Goal: Transaction & Acquisition: Book appointment/travel/reservation

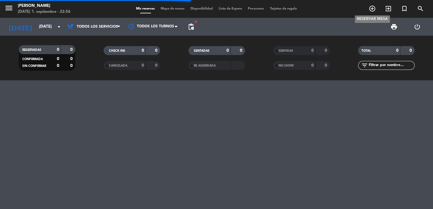
click at [372, 9] on icon "add_circle_outline" at bounding box center [372, 8] width 7 height 7
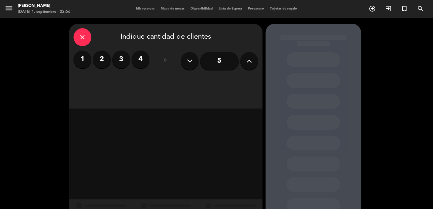
click at [122, 57] on label "3" at bounding box center [121, 60] width 18 height 18
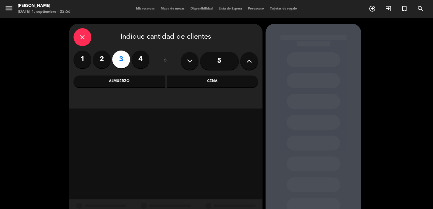
click at [148, 88] on div "close Indique cantidad de clientes 1 2 3 4 ó 5 Almuerzo Cena" at bounding box center [165, 66] width 193 height 85
click at [150, 83] on div "Almuerzo" at bounding box center [119, 82] width 92 height 12
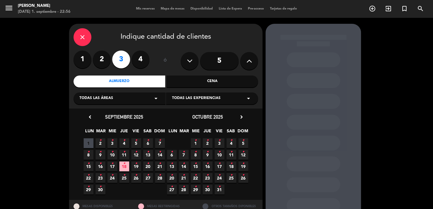
click at [243, 116] on icon "chevron_right" at bounding box center [241, 117] width 6 height 6
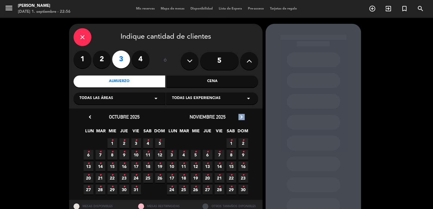
click at [243, 116] on icon "chevron_right" at bounding box center [241, 117] width 6 height 6
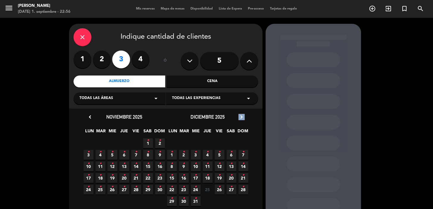
click at [243, 116] on icon "chevron_right" at bounding box center [241, 117] width 6 height 6
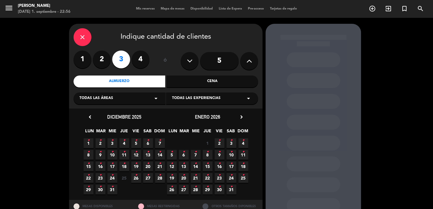
click at [98, 188] on span "30 •" at bounding box center [101, 190] width 10 height 10
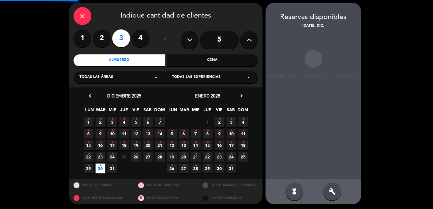
scroll to position [22, 0]
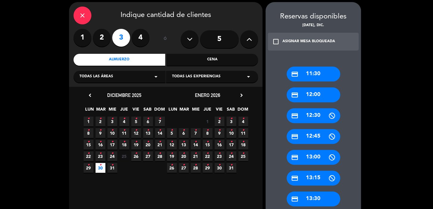
click at [306, 195] on div "credit_card 13:30" at bounding box center [314, 199] width 54 height 15
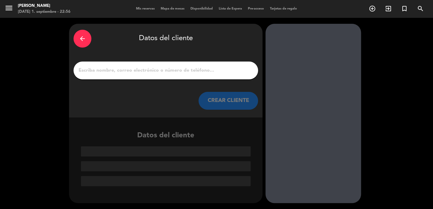
scroll to position [0, 0]
click at [235, 104] on button "CREAR CLIENTE" at bounding box center [228, 101] width 60 height 18
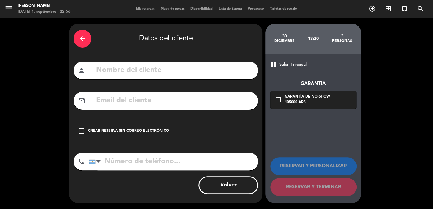
paste input "[EMAIL_ADDRESS][DOMAIN_NAME]"
type input "[EMAIL_ADDRESS][DOMAIN_NAME]"
paste input "[PHONE_NUMBER]"
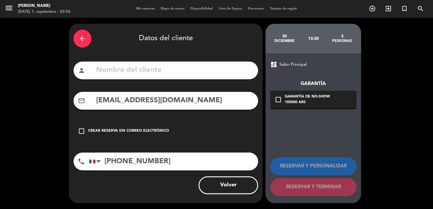
type input "[PHONE_NUMBER]"
click at [182, 72] on input "text" at bounding box center [175, 70] width 158 height 12
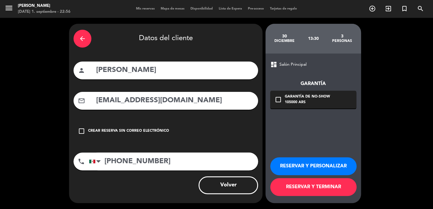
type input "[PERSON_NAME]"
drag, startPoint x: 317, startPoint y: 91, endPoint x: 325, endPoint y: 103, distance: 14.8
click at [321, 98] on div "check_box_outline_blank Garantía de no-show 105000 ARS" at bounding box center [313, 100] width 86 height 18
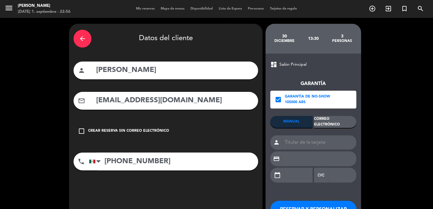
click at [324, 126] on div "Correo Electrónico" at bounding box center [335, 122] width 42 height 12
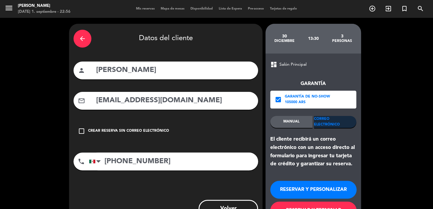
click at [307, 181] on button "RESERVAR Y PERSONALIZAR" at bounding box center [313, 190] width 86 height 18
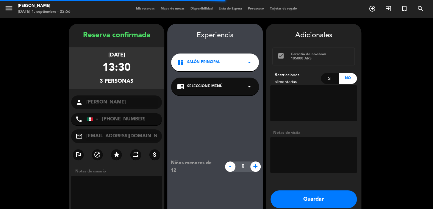
scroll to position [24, 0]
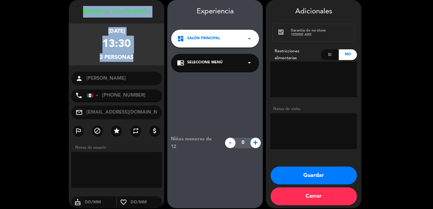
drag, startPoint x: 74, startPoint y: 9, endPoint x: 137, endPoint y: 71, distance: 88.6
click at [138, 71] on div "Reserva confirmada [DATE] 13:30 3 personas person [PERSON_NAME] phone [GEOGRAPH…" at bounding box center [117, 110] width 96 height 208
copy div "Reserva confirmada [DATE] 13:30 3 personas"
click at [285, 176] on button "Guardar" at bounding box center [313, 176] width 86 height 18
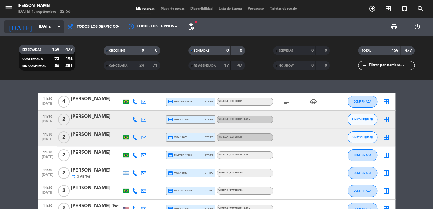
click at [44, 30] on input "[DATE]" at bounding box center [62, 26] width 53 height 11
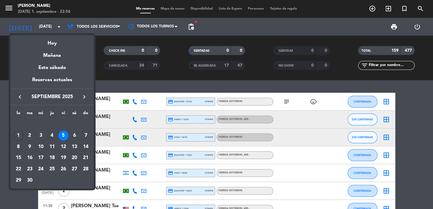
click at [83, 92] on div "keyboard_arrow_left septiembre 2025 keyboard_arrow_right" at bounding box center [51, 97] width 83 height 17
click at [84, 96] on icon "keyboard_arrow_right" at bounding box center [84, 96] width 7 height 7
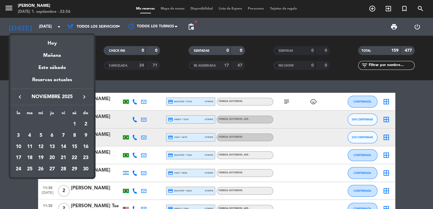
click at [84, 96] on icon "keyboard_arrow_right" at bounding box center [84, 96] width 7 height 7
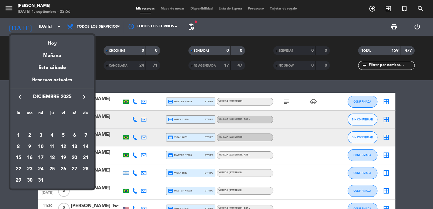
click at [24, 181] on td "30" at bounding box center [29, 180] width 11 height 11
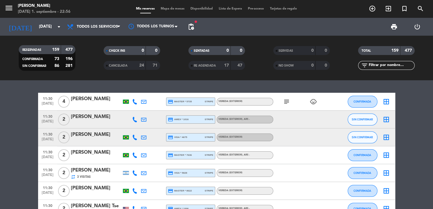
type input "[DATE]"
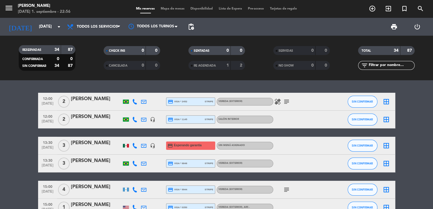
click at [376, 63] on input "text" at bounding box center [391, 65] width 46 height 7
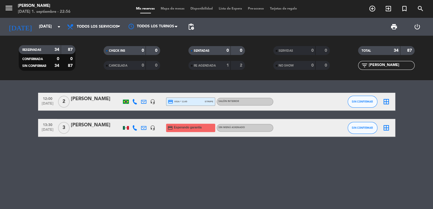
type input "[PERSON_NAME]"
click at [104, 132] on div at bounding box center [96, 131] width 51 height 5
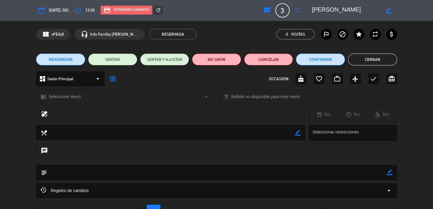
click at [205, 128] on textarea at bounding box center [171, 132] width 248 height 15
click at [390, 173] on icon "border_color" at bounding box center [390, 173] width 6 height 6
click at [373, 173] on textarea at bounding box center [217, 172] width 340 height 15
type textarea "perro de apoyo (animal)"
click at [389, 173] on icon at bounding box center [390, 173] width 6 height 6
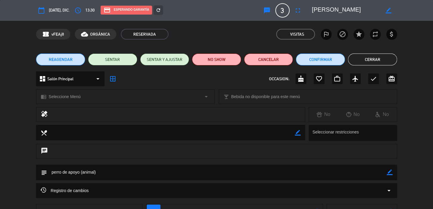
click at [354, 56] on button "Cerrar" at bounding box center [372, 60] width 49 height 12
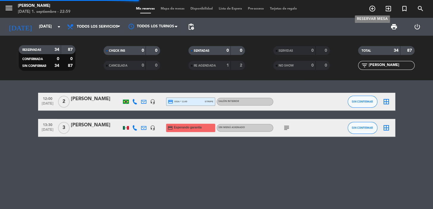
click at [372, 10] on icon "add_circle_outline" at bounding box center [372, 8] width 7 height 7
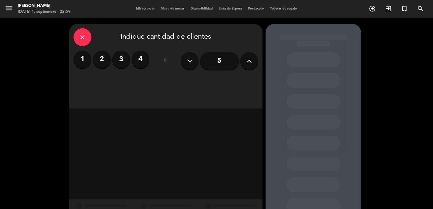
click at [103, 59] on label "2" at bounding box center [102, 60] width 18 height 18
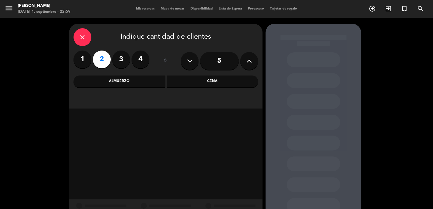
click at [131, 87] on div "Almuerzo" at bounding box center [119, 82] width 92 height 12
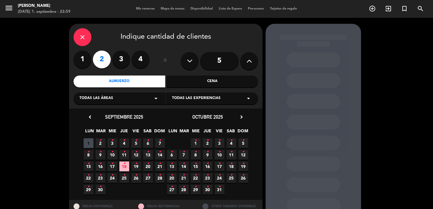
click at [104, 156] on span "9 •" at bounding box center [101, 155] width 10 height 10
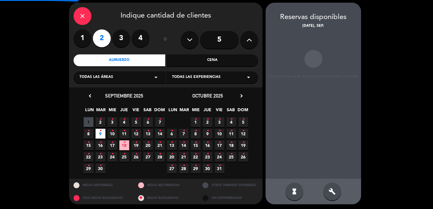
scroll to position [22, 0]
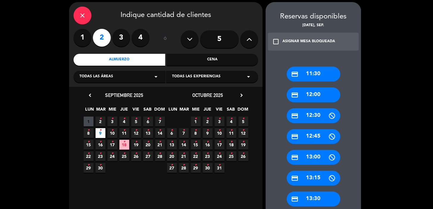
click at [314, 196] on div "credit_card 13:30" at bounding box center [314, 199] width 54 height 15
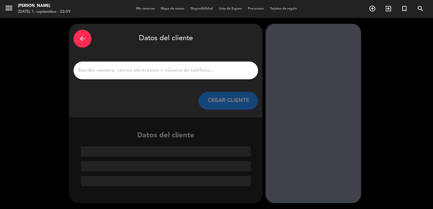
click at [235, 102] on button "CREAR CLIENTE" at bounding box center [228, 101] width 60 height 18
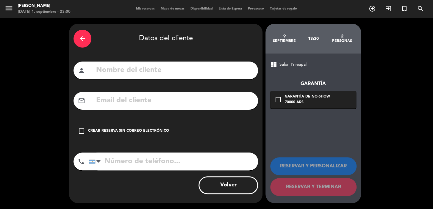
paste input "[EMAIL_ADDRESS][PERSON_NAME][DOMAIN_NAME]"
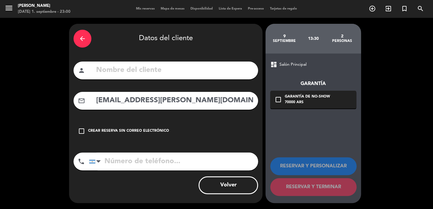
type input "[EMAIL_ADDRESS][PERSON_NAME][DOMAIN_NAME]"
paste input "[PERSON_NAME] e [PERSON_NAME]"
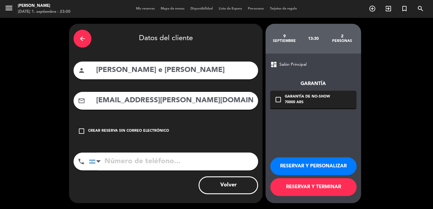
type input "[PERSON_NAME] e [PERSON_NAME]"
paste input "55 48 999423591"
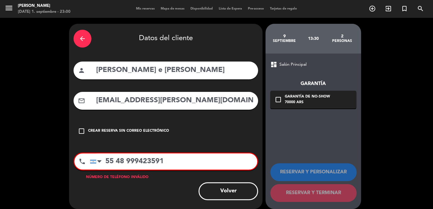
click at [105, 162] on input "55 48 999423591" at bounding box center [173, 162] width 167 height 16
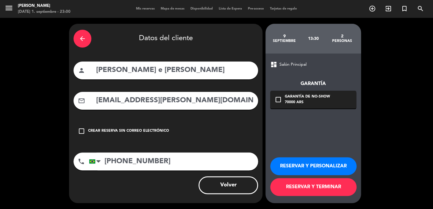
type input "[PHONE_NUMBER]"
click at [306, 110] on div "dashboard Salón Principal Garantía check_box_outline_blank Garantía de no-show …" at bounding box center [313, 129] width 96 height 150
click at [317, 105] on div "70000 ARS" at bounding box center [307, 103] width 45 height 6
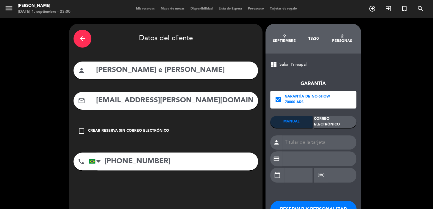
click at [326, 122] on div "Correo Electrónico" at bounding box center [335, 122] width 42 height 12
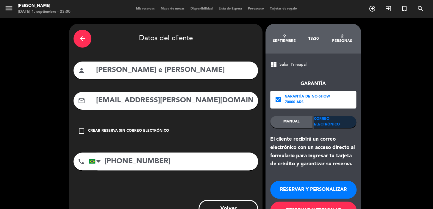
click at [320, 191] on button "RESERVAR Y PERSONALIZAR" at bounding box center [313, 190] width 86 height 18
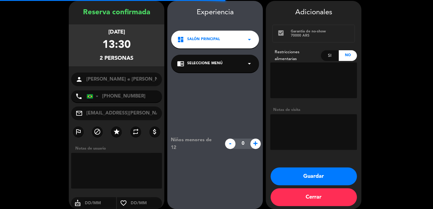
scroll to position [24, 0]
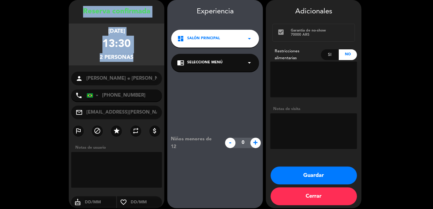
drag, startPoint x: 79, startPoint y: 12, endPoint x: 128, endPoint y: 60, distance: 69.4
click at [137, 73] on div "Reserva confirmada [DATE] 13:30 2 personas person [PERSON_NAME] e [PERSON_NAME]…" at bounding box center [117, 110] width 96 height 208
copy div "Reserva confirmada [DATE] 13:30 2 personas"
click at [290, 175] on button "Guardar" at bounding box center [313, 176] width 86 height 18
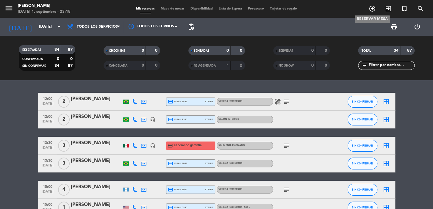
click at [372, 9] on icon "add_circle_outline" at bounding box center [372, 8] width 7 height 7
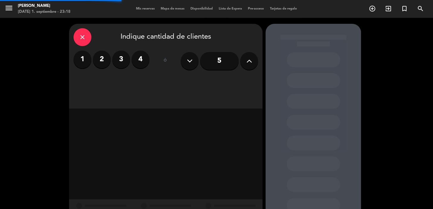
click at [229, 60] on input "5" at bounding box center [219, 61] width 39 height 18
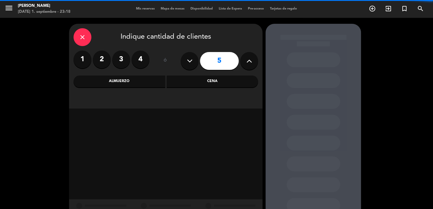
click at [249, 61] on icon at bounding box center [249, 61] width 6 height 9
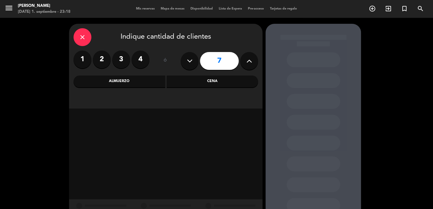
click at [249, 61] on icon at bounding box center [249, 61] width 6 height 9
click at [249, 69] on button at bounding box center [249, 61] width 18 height 18
type input "9"
click at [218, 84] on div "Cena" at bounding box center [213, 82] width 92 height 12
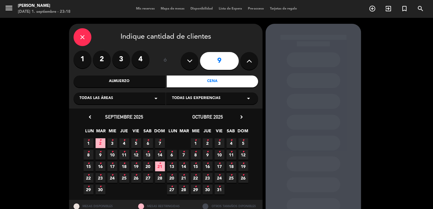
click at [239, 118] on icon "chevron_right" at bounding box center [241, 117] width 6 height 6
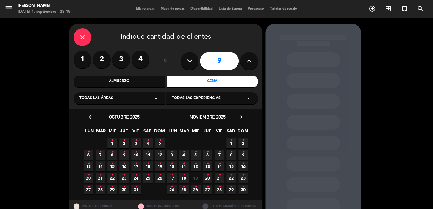
click at [200, 190] on div "24 • 25 • 26 • 27 • 28 • 29 • 30 •" at bounding box center [207, 190] width 83 height 12
click at [195, 188] on icon "•" at bounding box center [196, 187] width 2 height 10
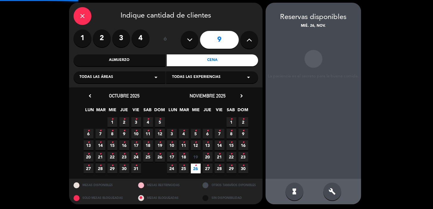
scroll to position [22, 0]
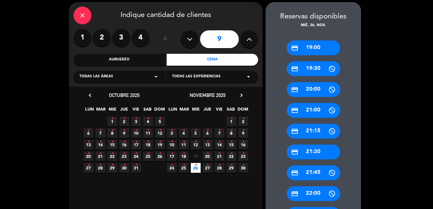
click at [312, 48] on div "credit_card 19:00" at bounding box center [314, 47] width 54 height 15
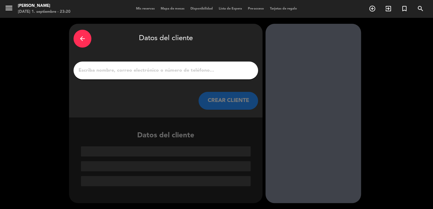
click at [240, 96] on button "CREAR CLIENTE" at bounding box center [228, 101] width 60 height 18
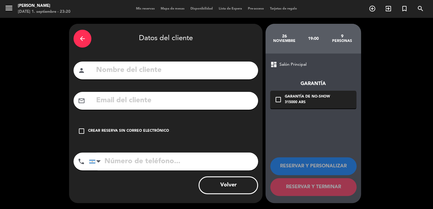
paste input "[EMAIL_ADDRESS][DOMAIN_NAME]"
type input "[EMAIL_ADDRESS][DOMAIN_NAME]"
paste input ": [PERSON_NAME]"
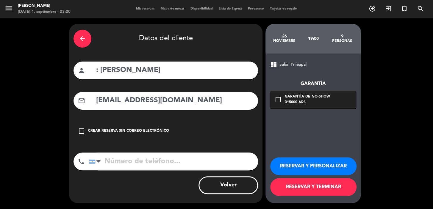
drag, startPoint x: 98, startPoint y: 71, endPoint x: 110, endPoint y: 97, distance: 29.4
click at [83, 73] on div "person : [PERSON_NAME]" at bounding box center [165, 71] width 184 height 18
type input "[PERSON_NAME]"
paste input "12025694101"
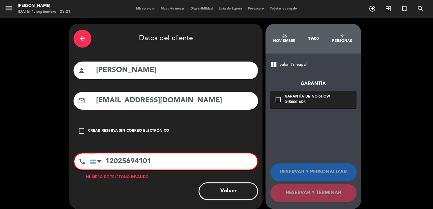
click at [107, 160] on input "12025694101" at bounding box center [173, 162] width 167 height 16
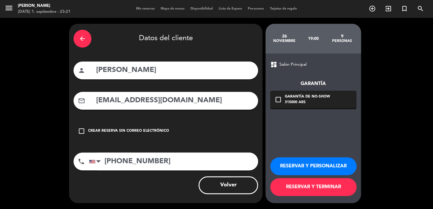
type input "[PHONE_NUMBER]"
click at [307, 101] on div "315000 ARS" at bounding box center [307, 103] width 45 height 6
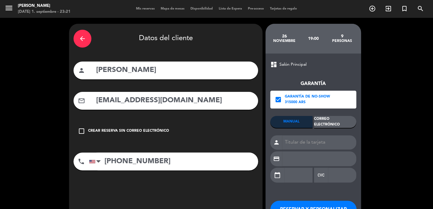
click at [318, 119] on div "Correo Electrónico" at bounding box center [335, 122] width 42 height 12
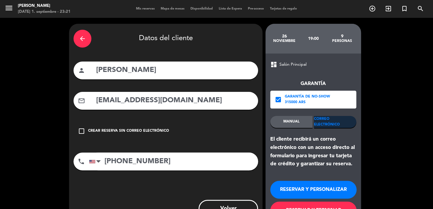
click at [303, 188] on button "RESERVAR Y PERSONALIZAR" at bounding box center [313, 190] width 86 height 18
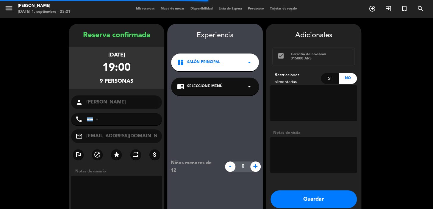
type input "[PHONE_NUMBER]"
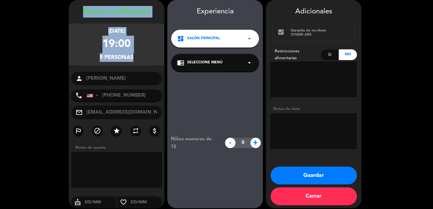
drag, startPoint x: 75, startPoint y: 6, endPoint x: 137, endPoint y: 72, distance: 90.9
click at [137, 72] on div "Reserva confirmada [DATE] 19:00 9 personas person [PERSON_NAME] phone [GEOGRAPH…" at bounding box center [117, 104] width 96 height 208
copy div "Reserva confirmada [DATE] 19:00 9 personas"
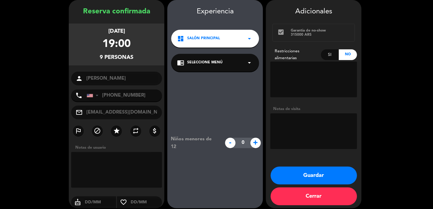
click at [217, 43] on div "dashboard Salón Principal arrow_drop_down" at bounding box center [215, 39] width 88 height 18
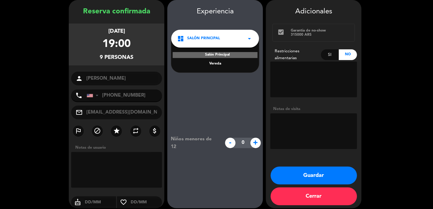
click at [214, 60] on div "Salón Principal Vereda" at bounding box center [215, 56] width 88 height 34
click at [218, 63] on div "Vereda" at bounding box center [215, 64] width 76 height 6
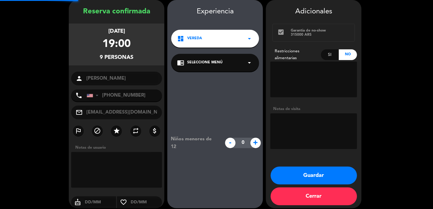
click at [216, 59] on div "chrome_reader_mode Seleccione Menú arrow_drop_down" at bounding box center [215, 63] width 88 height 18
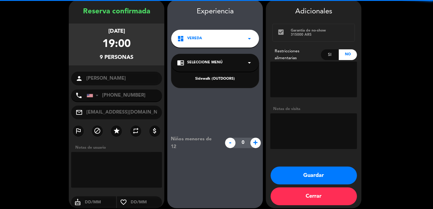
click at [221, 77] on div "Sidewalk (OUTDOORS)" at bounding box center [215, 79] width 76 height 6
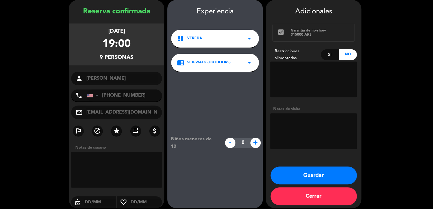
click at [321, 176] on button "Guardar" at bounding box center [313, 176] width 86 height 18
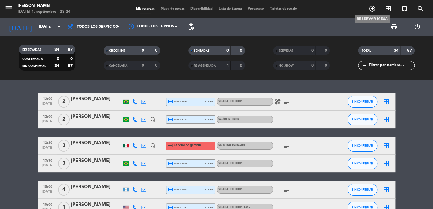
click at [374, 9] on icon "add_circle_outline" at bounding box center [372, 8] width 7 height 7
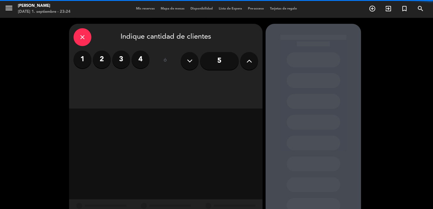
click at [104, 63] on label "2" at bounding box center [102, 60] width 18 height 18
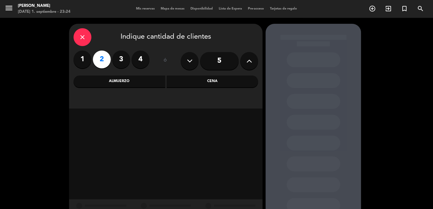
click at [120, 83] on div "Almuerzo" at bounding box center [119, 82] width 92 height 12
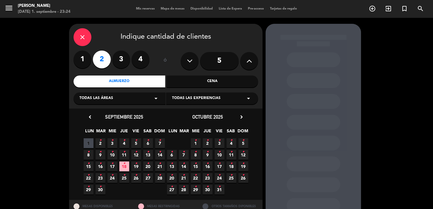
click at [113, 159] on icon "•" at bounding box center [112, 164] width 2 height 10
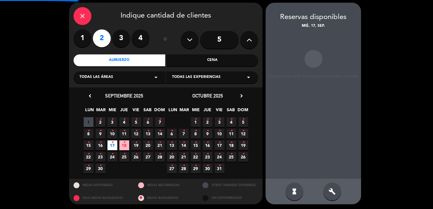
scroll to position [22, 0]
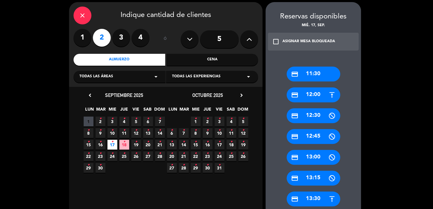
click at [115, 132] on span "10 •" at bounding box center [112, 133] width 10 height 10
click at [309, 196] on div "credit_card 13:30" at bounding box center [314, 199] width 54 height 15
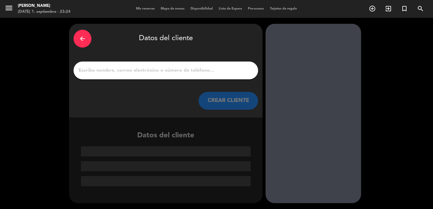
click at [219, 99] on button "CREAR CLIENTE" at bounding box center [228, 101] width 60 height 18
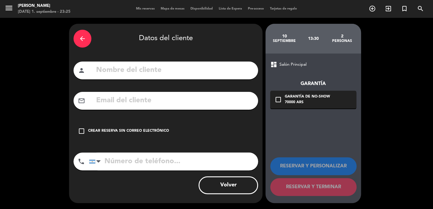
paste input "[PERSON_NAME]"
type input "[PERSON_NAME]"
paste input "953647688"
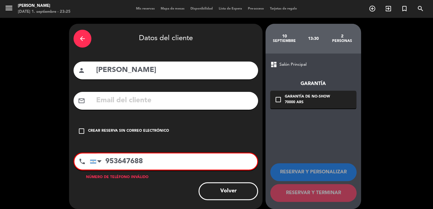
click at [107, 162] on input "953647688" at bounding box center [173, 162] width 167 height 16
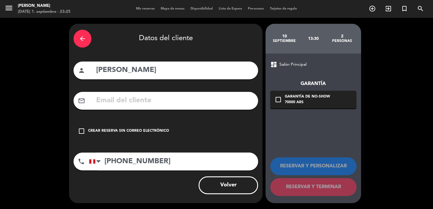
type input "[PHONE_NUMBER]"
paste input "[EMAIL_ADDRESS][DOMAIN_NAME]"
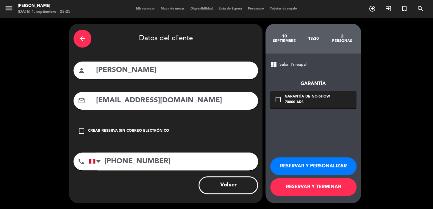
type input "[EMAIL_ADDRESS][DOMAIN_NAME]"
click at [331, 98] on div "check_box_outline_blank Garantía de no-show 70000 ARS" at bounding box center [313, 100] width 86 height 18
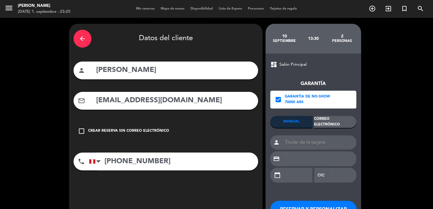
click at [333, 126] on div "Correo Electrónico" at bounding box center [335, 122] width 42 height 12
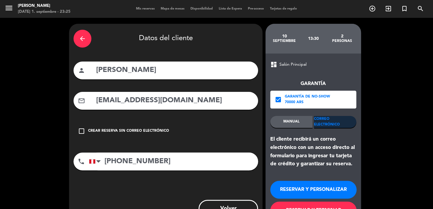
click at [306, 190] on button "RESERVAR Y PERSONALIZAR" at bounding box center [313, 190] width 86 height 18
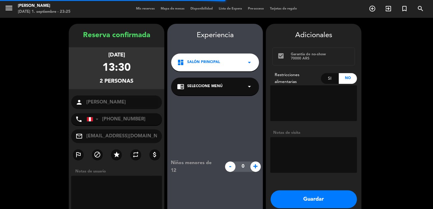
scroll to position [24, 0]
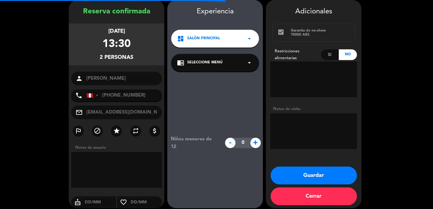
click at [323, 135] on textarea at bounding box center [313, 131] width 87 height 36
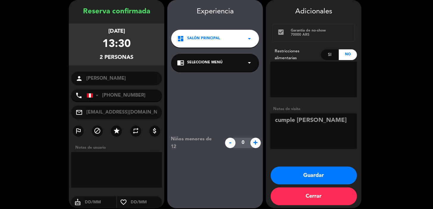
type textarea "cumple [PERSON_NAME]"
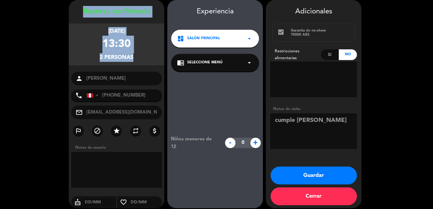
drag, startPoint x: 75, startPoint y: 13, endPoint x: 143, endPoint y: 69, distance: 87.5
click at [143, 69] on div "Reserva confirmada [DATE] 13:30 2 personas person [PERSON_NAME] phone [GEOGRAPH…" at bounding box center [117, 110] width 96 height 208
copy div "Reserva confirmada [DATE] 13:30 2 personas"
click at [321, 179] on button "Guardar" at bounding box center [313, 176] width 86 height 18
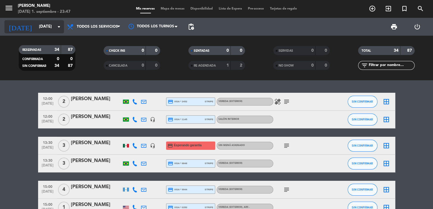
click at [42, 31] on input "[DATE]" at bounding box center [62, 26] width 53 height 11
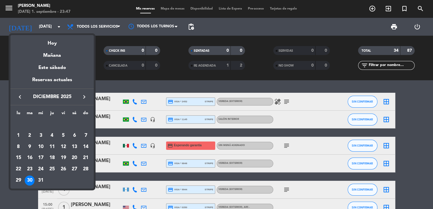
click at [21, 98] on icon "keyboard_arrow_left" at bounding box center [19, 96] width 7 height 7
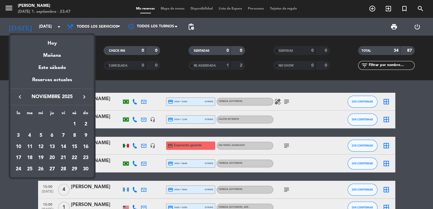
click at [21, 98] on icon "keyboard_arrow_left" at bounding box center [19, 96] width 7 height 7
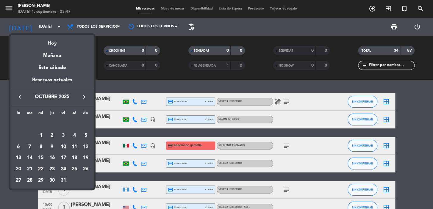
click at [21, 98] on icon "keyboard_arrow_left" at bounding box center [19, 96] width 7 height 7
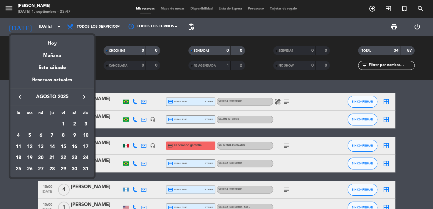
click at [84, 99] on icon "keyboard_arrow_right" at bounding box center [84, 96] width 7 height 7
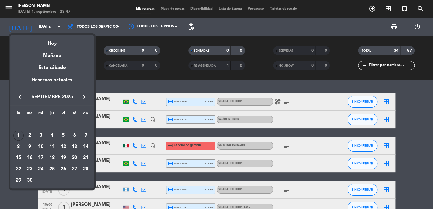
click at [31, 134] on div "2" at bounding box center [30, 136] width 10 height 10
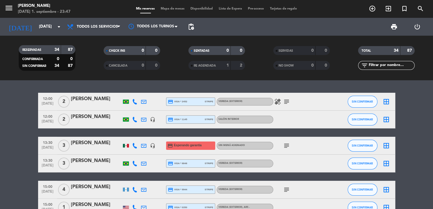
type input "[DATE]"
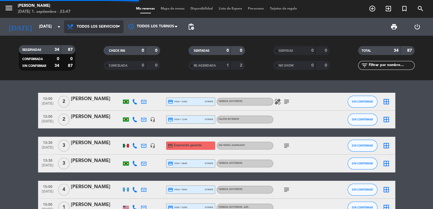
click at [99, 28] on span "Todos los servicios" at bounding box center [97, 27] width 41 height 4
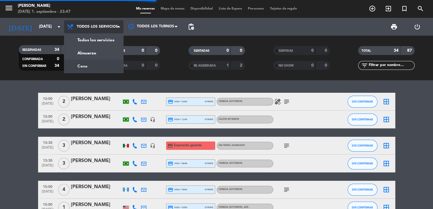
click at [91, 54] on div "menu [PERSON_NAME] [DATE] 1. septiembre - 23:47 Mis reservas Mapa de mesas Disp…" at bounding box center [216, 40] width 433 height 80
